Goal: Task Accomplishment & Management: Use online tool/utility

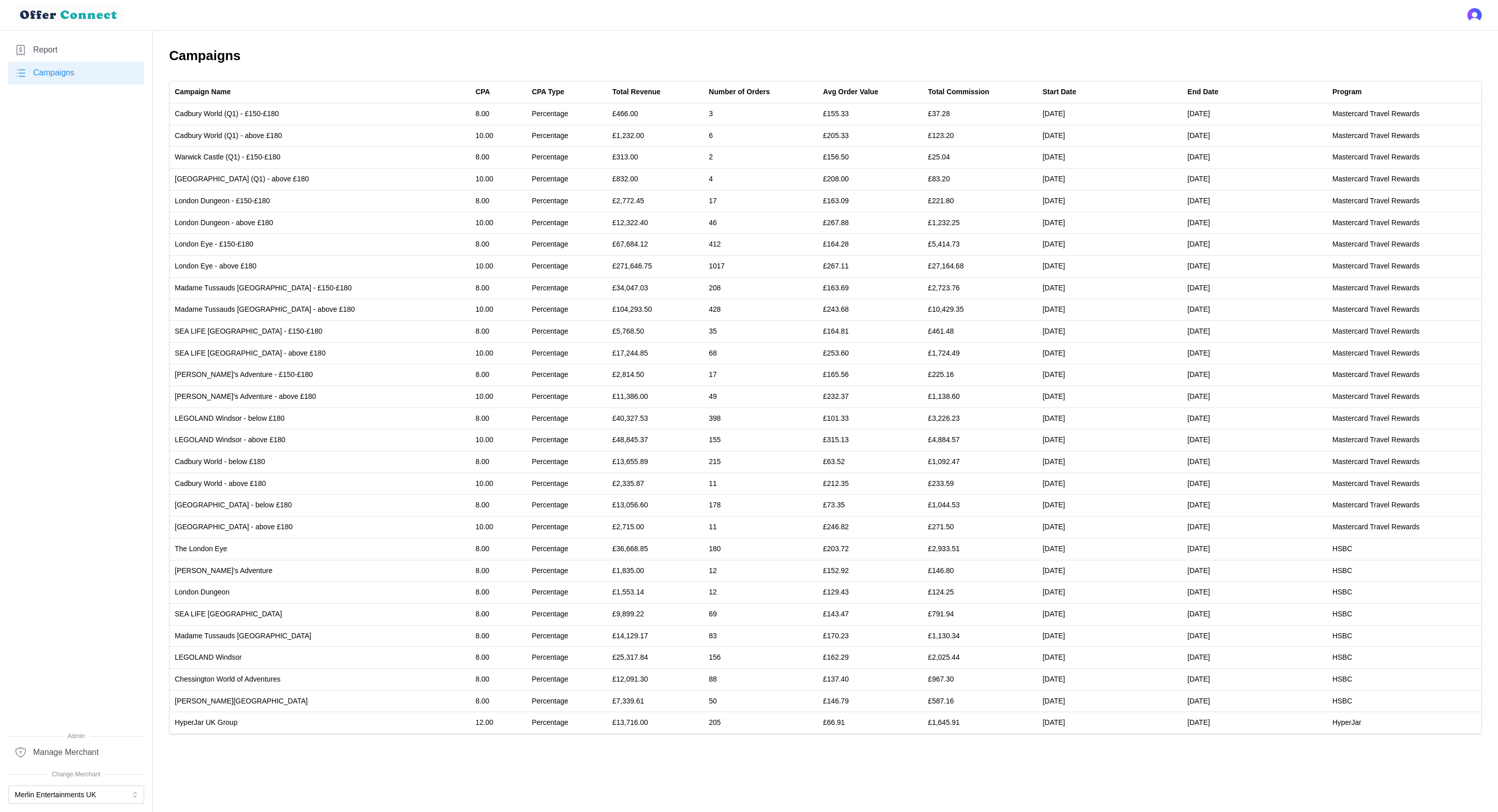
click at [75, 755] on span "Manage Merchant" at bounding box center [66, 752] width 66 height 13
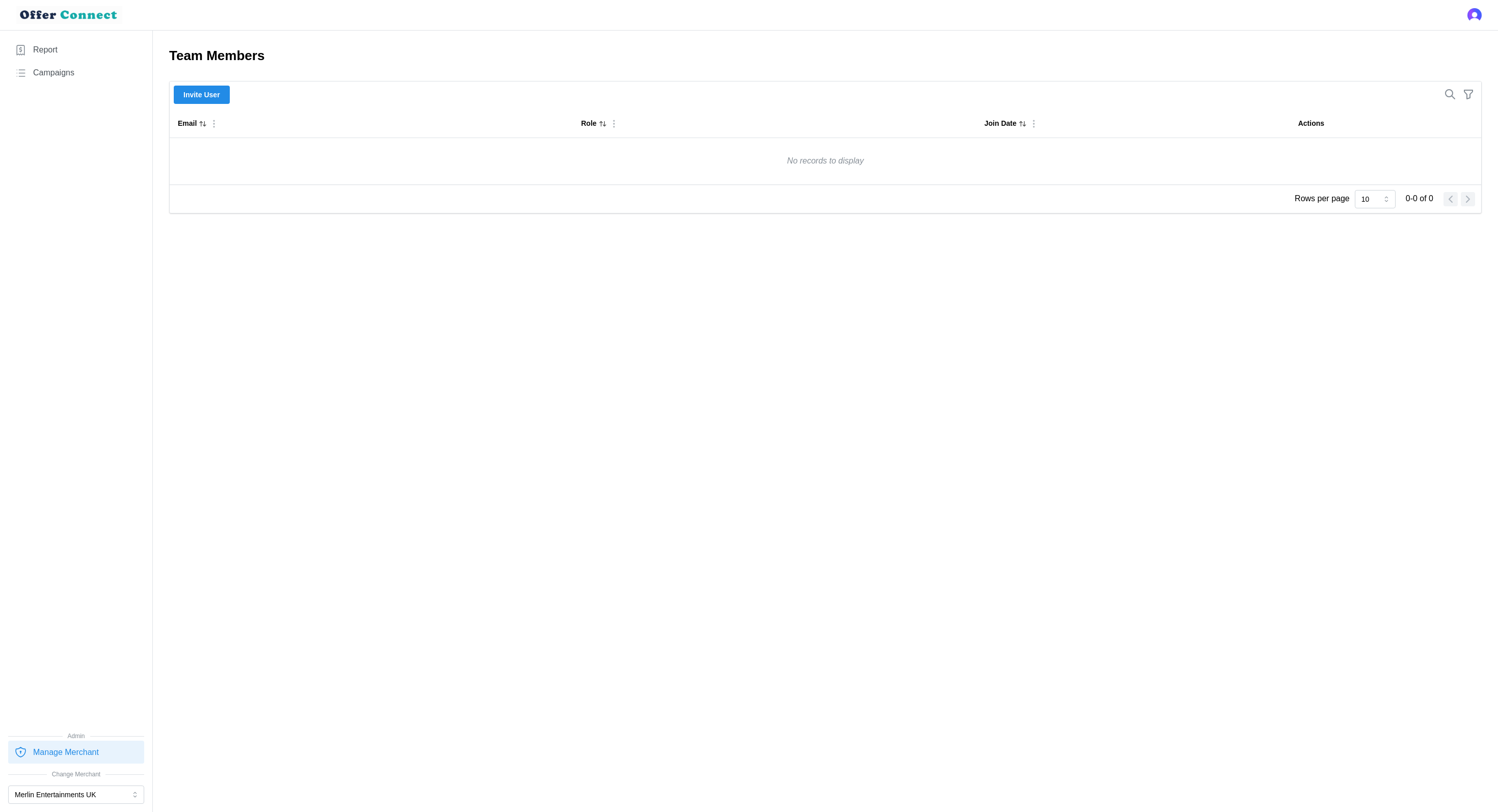
click at [57, 43] on link "Report" at bounding box center [77, 51] width 136 height 23
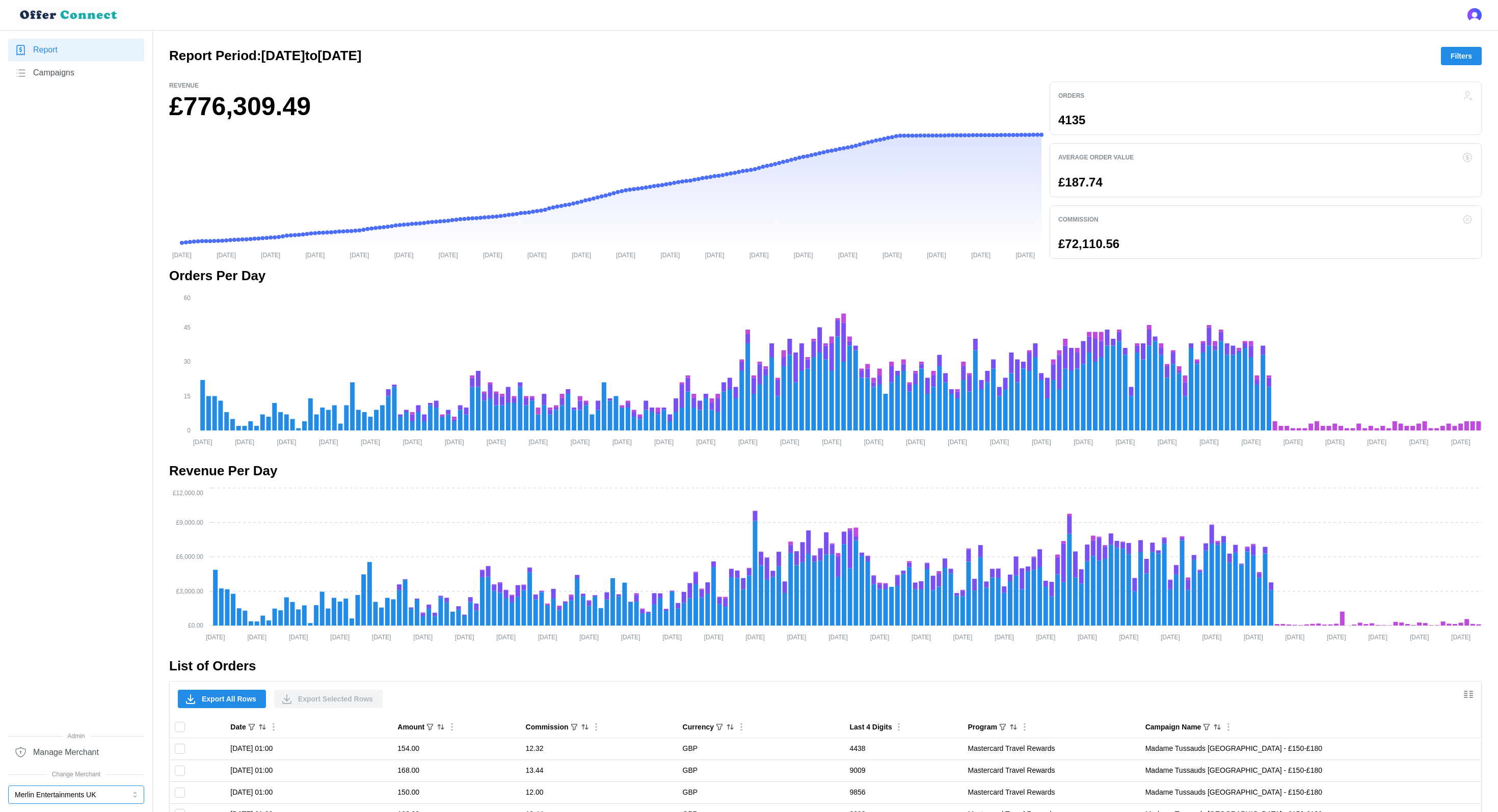
click at [112, 794] on button "Merlin Entertainments UK" at bounding box center [77, 794] width 136 height 18
click at [87, 291] on div "Report Campaigns" at bounding box center [77, 385] width 136 height 692
click at [1473, 51] on button "Filters" at bounding box center [1460, 56] width 41 height 18
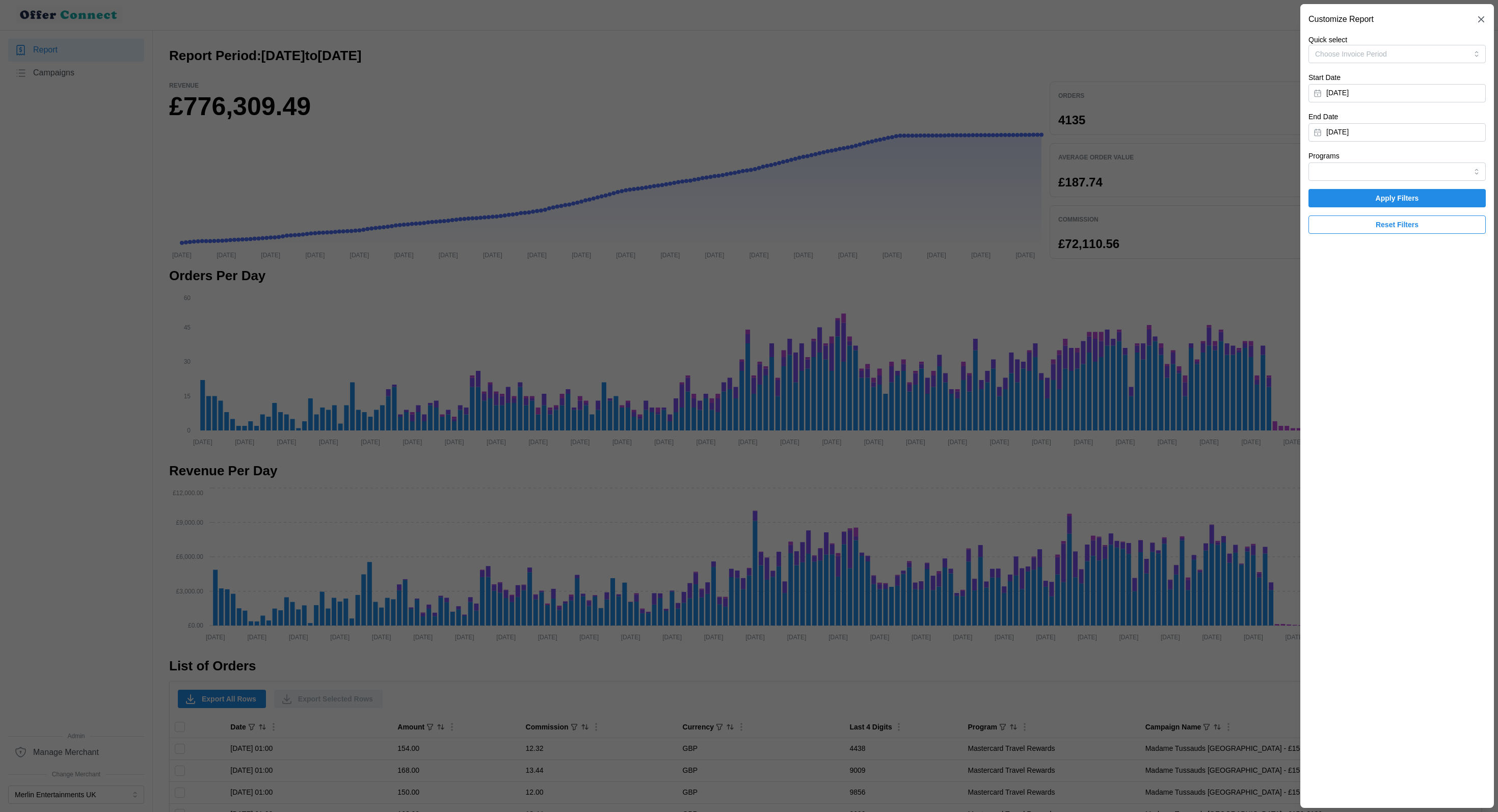
click at [1079, 304] on div at bounding box center [749, 406] width 1498 height 812
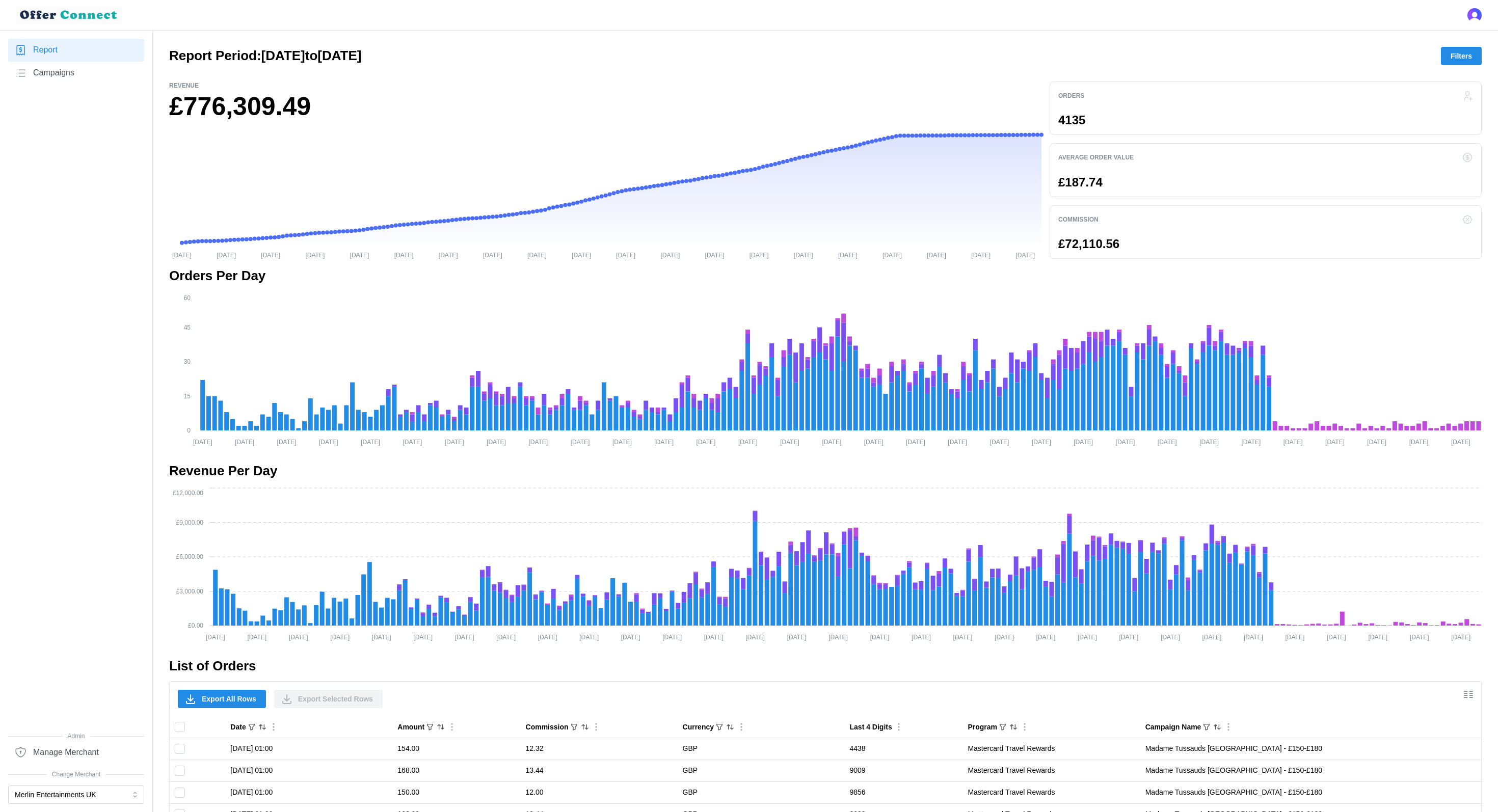
click at [212, 686] on div "Export All Rows Export Selected Rows" at bounding box center [280, 699] width 213 height 27
click at [209, 700] on span "Export All Rows" at bounding box center [228, 699] width 54 height 18
